Goal: Ask a question

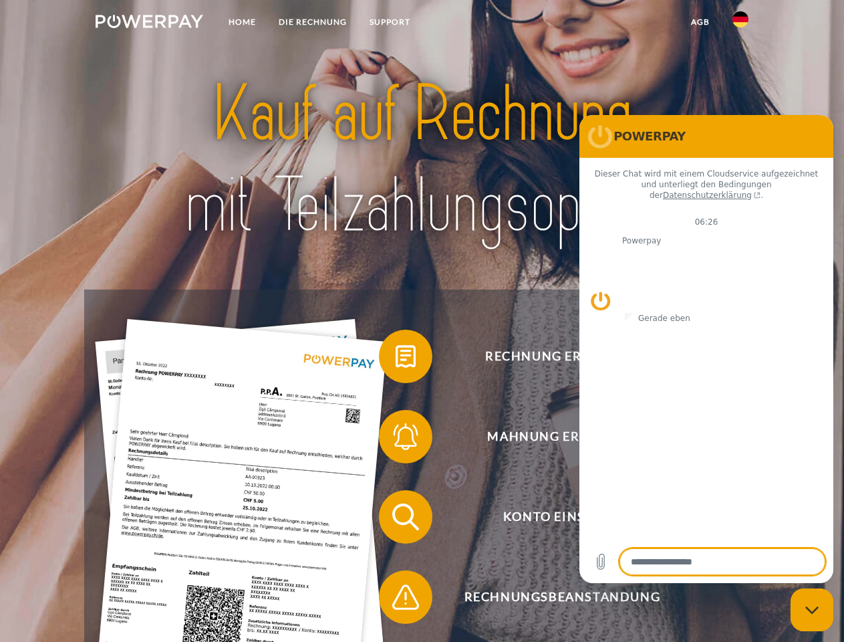
click at [149, 23] on img at bounding box center [150, 21] width 108 height 13
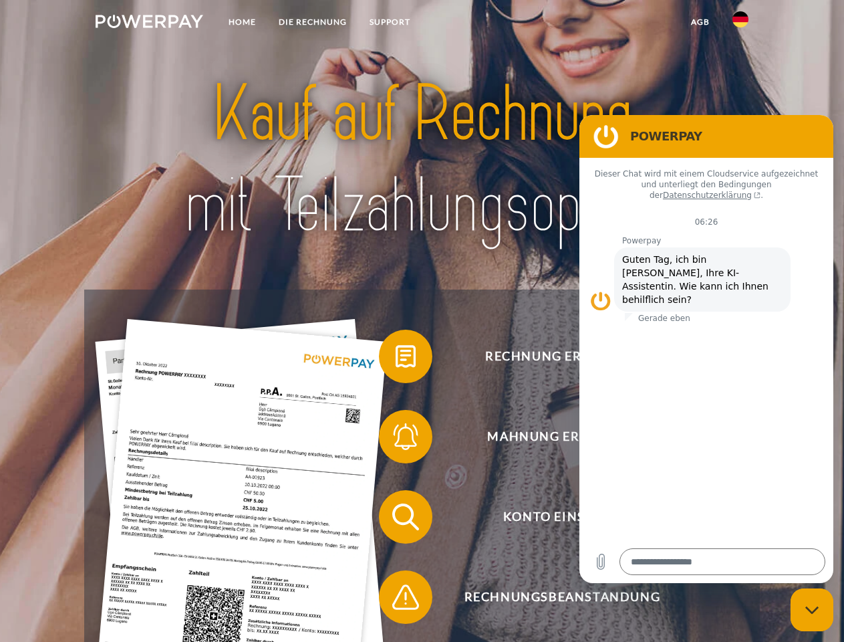
click at [740, 23] on img at bounding box center [740, 19] width 16 height 16
click at [700, 22] on link "agb" at bounding box center [700, 22] width 41 height 24
click at [396, 359] on span at bounding box center [385, 356] width 67 height 67
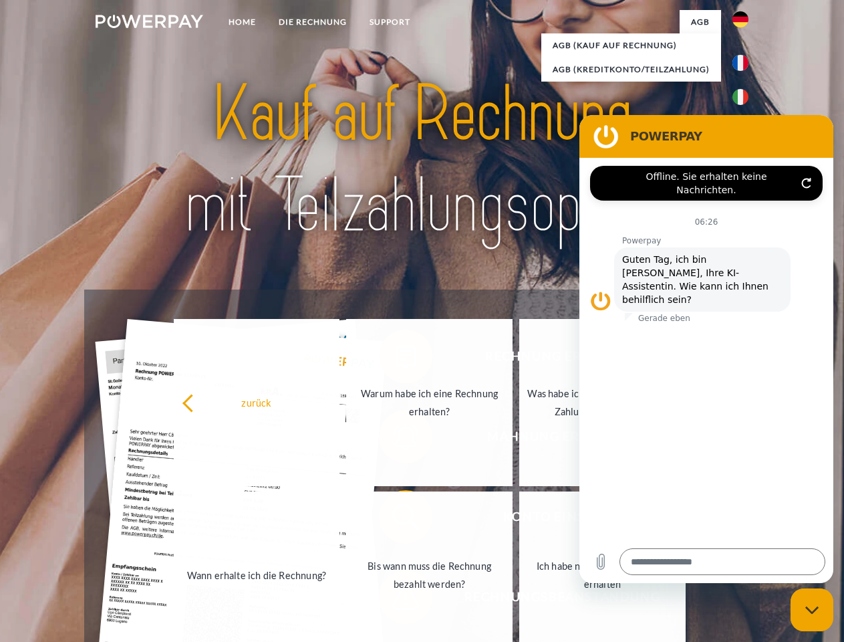
click at [396, 439] on div "Rechnung erhalten? Mahnung erhalten? Konto einsehen" at bounding box center [421, 556] width 675 height 535
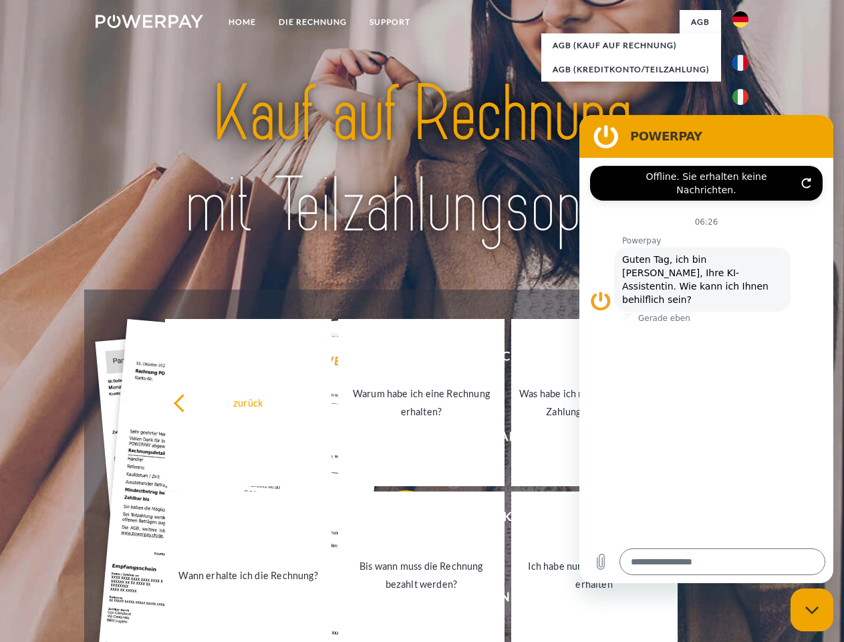
click at [396, 519] on link "Bis wann muss die Rechnung bezahlt werden?" at bounding box center [421, 574] width 166 height 167
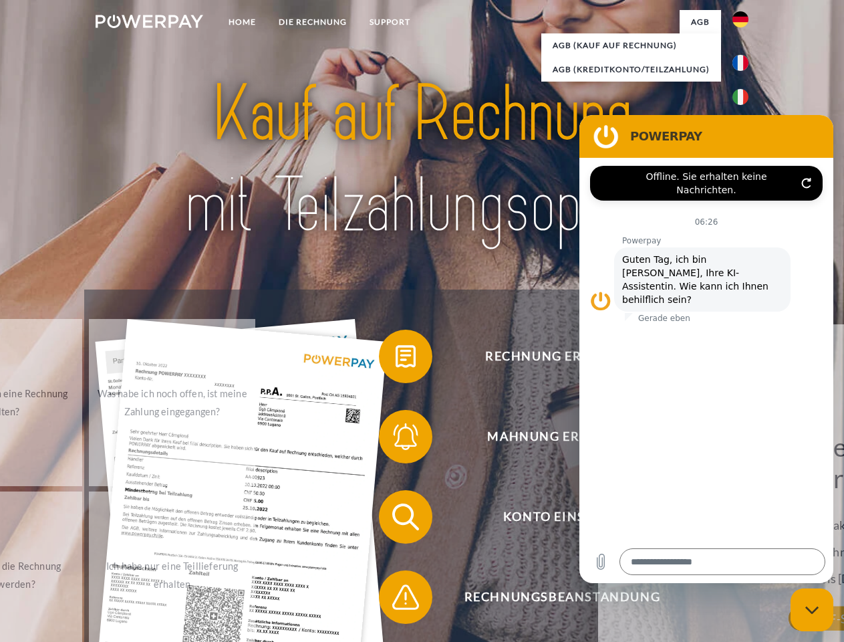
click at [396, 599] on span at bounding box center [385, 596] width 67 height 67
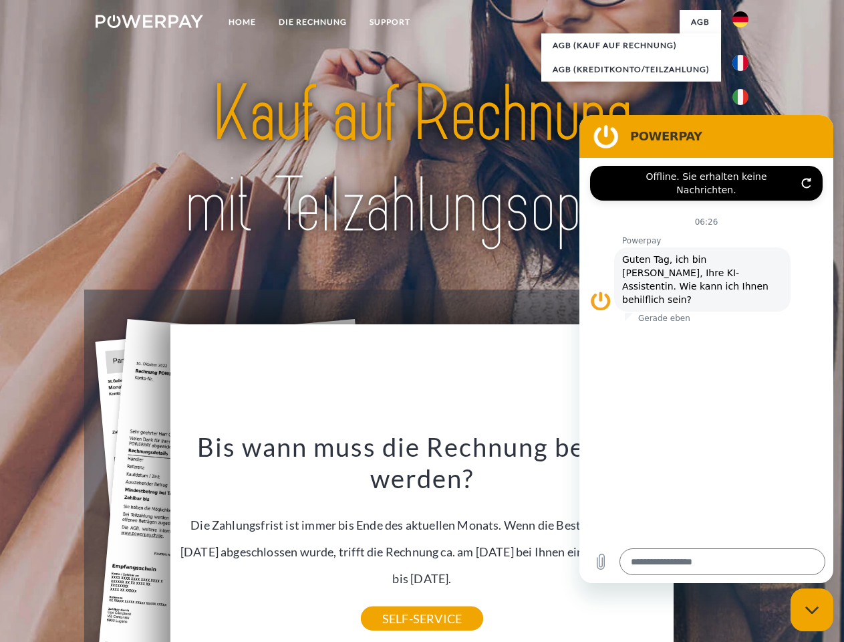
click at [812, 609] on icon "Messaging-Fenster schließen" at bounding box center [812, 609] width 14 height 9
type textarea "*"
